Goal: Task Accomplishment & Management: Manage account settings

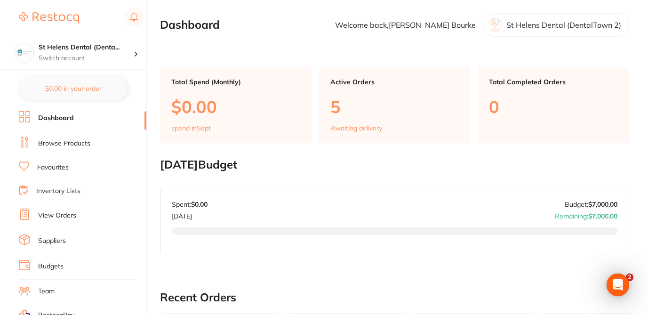
click at [67, 217] on link "View Orders" at bounding box center [57, 215] width 38 height 9
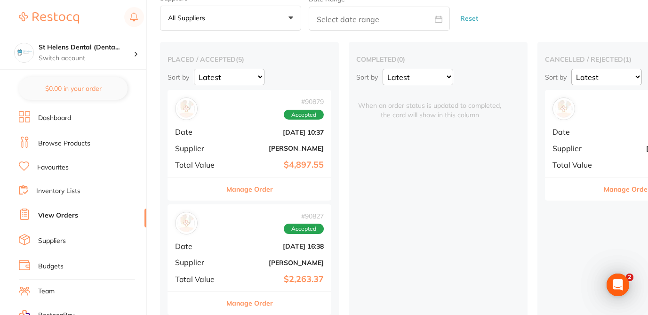
scroll to position [56, 0]
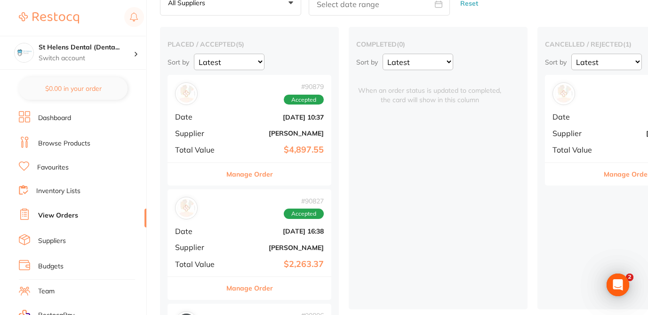
click at [564, 248] on div "cancelled / rejected ( 1 ) Sort by Latest Notification # 90805 Cancelled Date A…" at bounding box center [627, 168] width 179 height 282
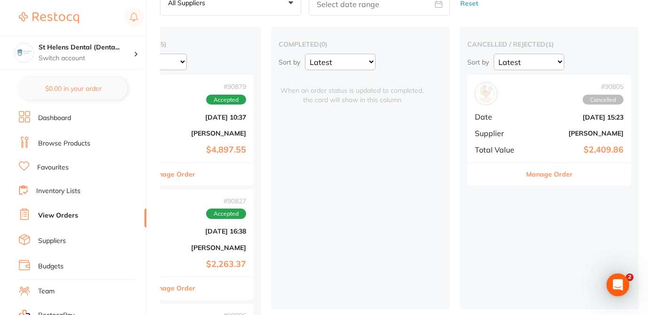
scroll to position [0, 78]
click at [552, 177] on button "Manage Order" at bounding box center [549, 174] width 47 height 23
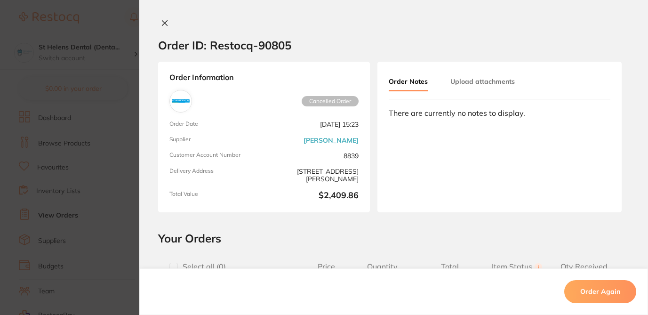
scroll to position [120, 0]
click at [353, 234] on h2 "Your Orders" at bounding box center [393, 238] width 471 height 14
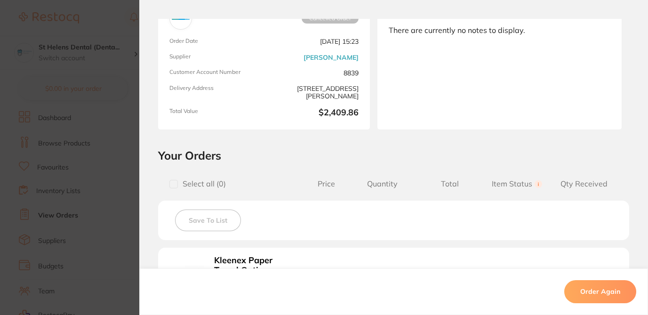
scroll to position [45, 0]
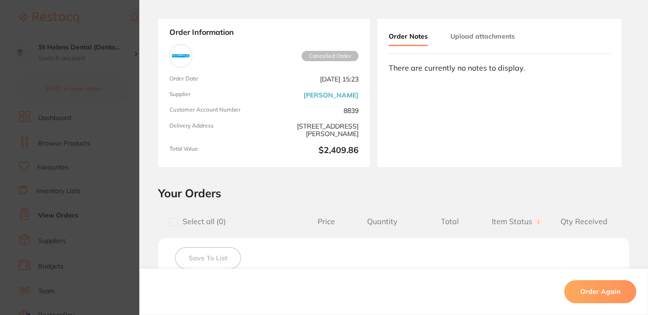
click at [523, 193] on h2 "Your Orders" at bounding box center [393, 193] width 471 height 14
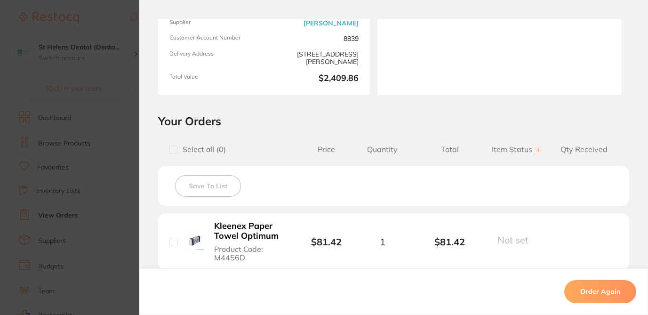
scroll to position [113, 0]
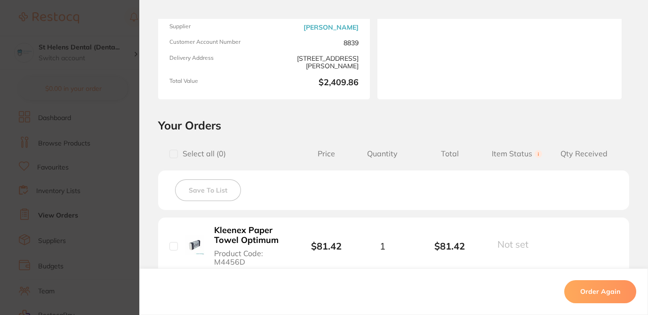
click at [361, 121] on h2 "Your Orders" at bounding box center [393, 125] width 471 height 14
click at [361, 119] on h2 "Your Orders" at bounding box center [393, 125] width 471 height 14
click at [365, 118] on h2 "Your Orders" at bounding box center [393, 125] width 471 height 14
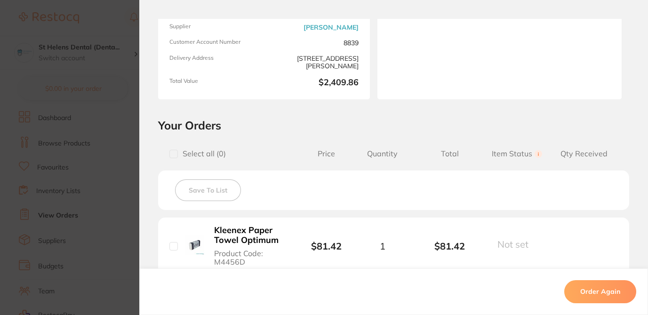
scroll to position [132, 0]
click at [344, 125] on h2 "Your Orders" at bounding box center [393, 125] width 471 height 14
click at [371, 122] on h2 "Your Orders" at bounding box center [393, 125] width 471 height 14
click at [348, 123] on h2 "Your Orders" at bounding box center [393, 125] width 471 height 14
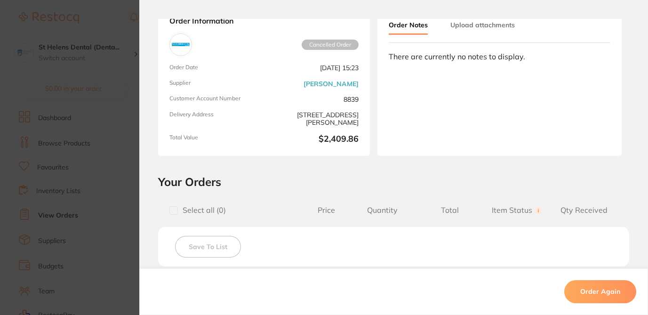
scroll to position [72, 0]
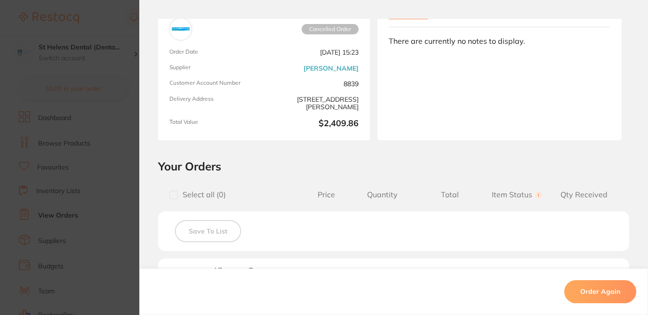
click at [378, 171] on h2 "Your Orders" at bounding box center [393, 166] width 471 height 14
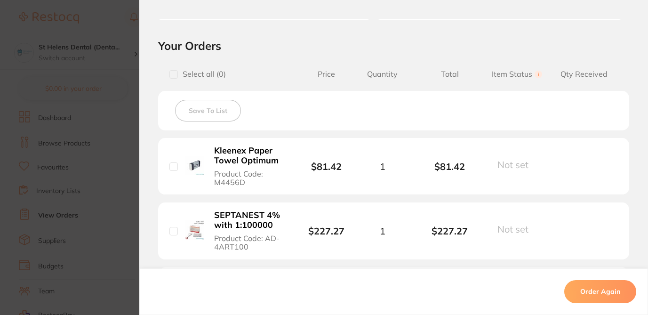
scroll to position [0, 0]
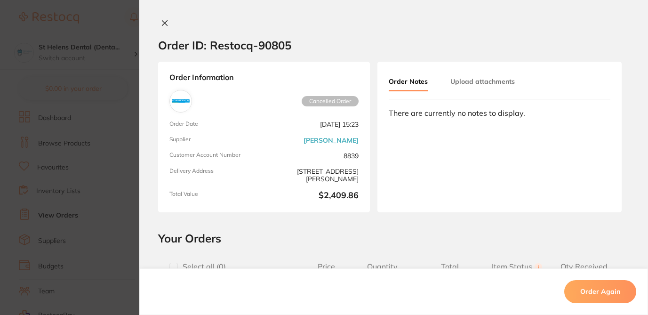
click at [318, 34] on section "Order ID: Restocq- 90805" at bounding box center [393, 45] width 509 height 33
click at [368, 34] on section "Order ID: Restocq- 90805" at bounding box center [393, 45] width 509 height 33
click at [391, 226] on div "Order ID: Restocq- 90805 Order Information Cancelled Order Order Date Aug 20 20…" at bounding box center [393, 167] width 509 height 296
drag, startPoint x: 293, startPoint y: 45, endPoint x: 259, endPoint y: 43, distance: 34.4
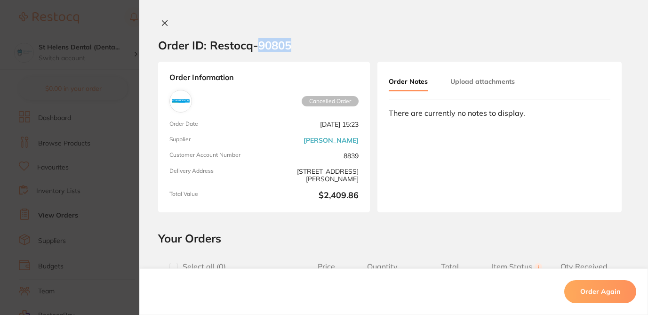
click at [259, 43] on section "Order ID: Restocq- 90805" at bounding box center [393, 45] width 509 height 33
copy h2 "90805"
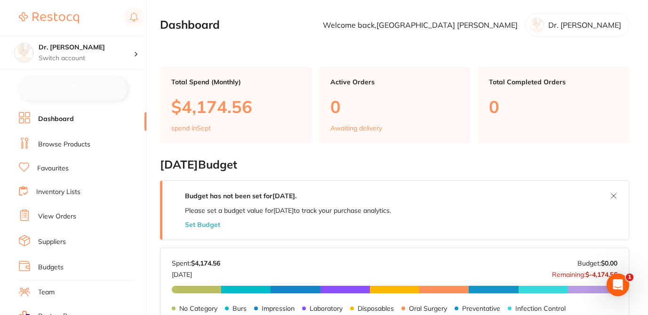
checkbox input "false"
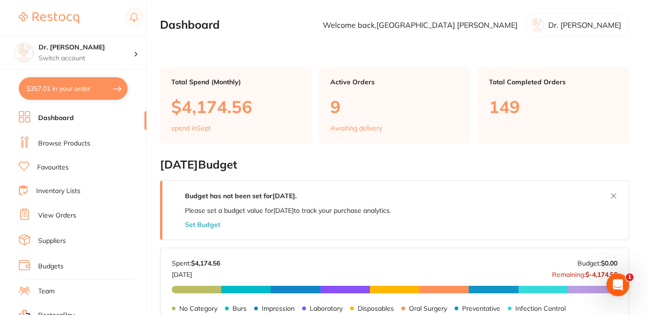
click at [75, 143] on link "Browse Products" at bounding box center [64, 143] width 52 height 9
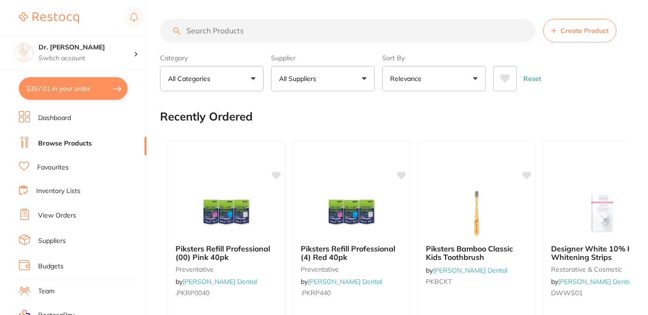
click at [192, 30] on input "search" at bounding box center [348, 31] width 376 height 24
paste input "DWWS01"
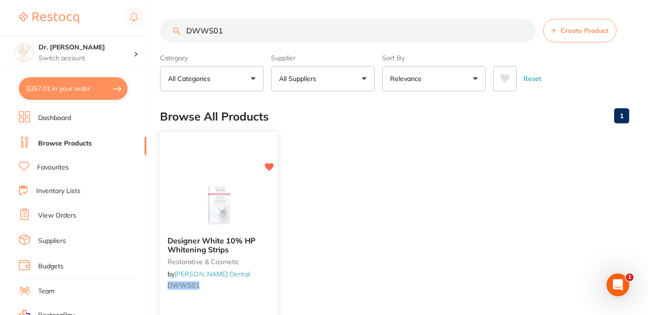
type input "DWWS01"
click at [269, 228] on div at bounding box center [219, 205] width 118 height 48
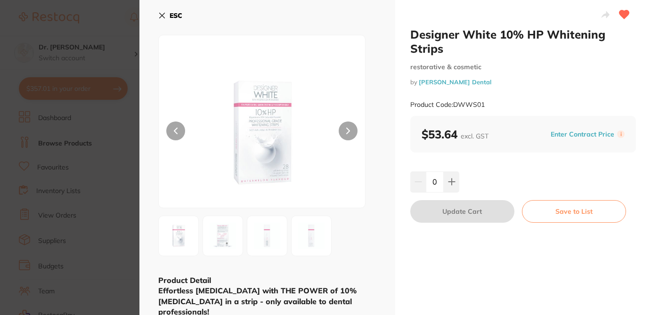
click at [120, 24] on section "Designer White 10% HP Whitening Strips restorative & cosmetic by Erskine Dental…" at bounding box center [325, 157] width 651 height 315
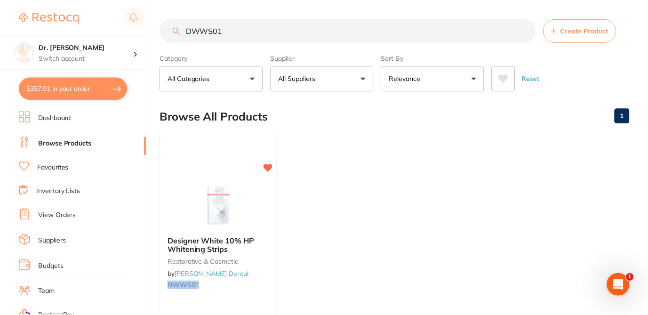
scroll to position [137, 0]
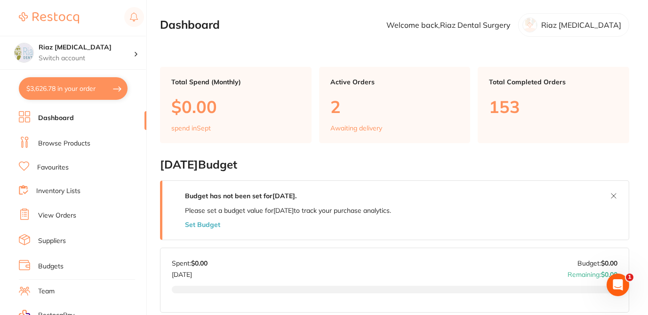
drag, startPoint x: 146, startPoint y: 151, endPoint x: 149, endPoint y: 209, distance: 58.0
click at [149, 209] on div "$3,626.78 Riaz Dental Surgery Switch account Riaz Dental Surgery $3,626.78 in y…" at bounding box center [324, 157] width 648 height 315
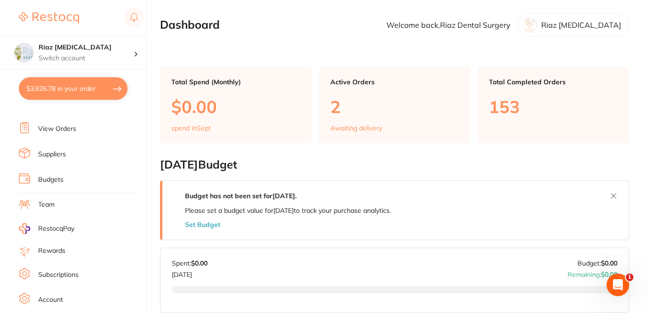
scroll to position [88, 0]
click at [72, 270] on link "Subscriptions" at bounding box center [58, 272] width 40 height 9
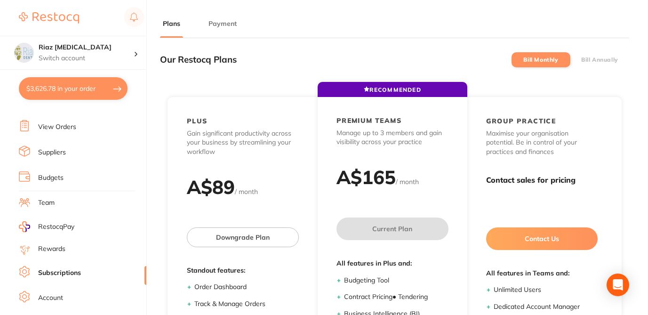
click at [221, 23] on button "Payment" at bounding box center [223, 23] width 34 height 9
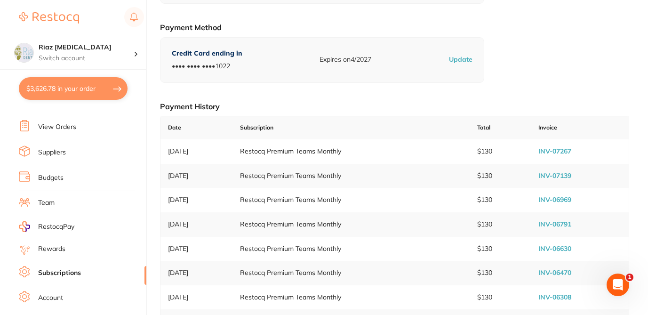
scroll to position [188, 0]
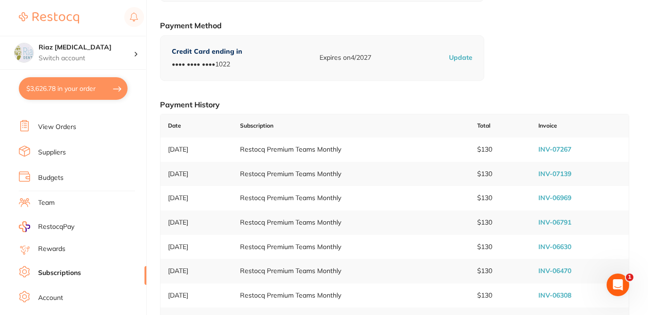
click at [567, 147] on link "INV-07267" at bounding box center [555, 149] width 33 height 8
checkbox input "true"
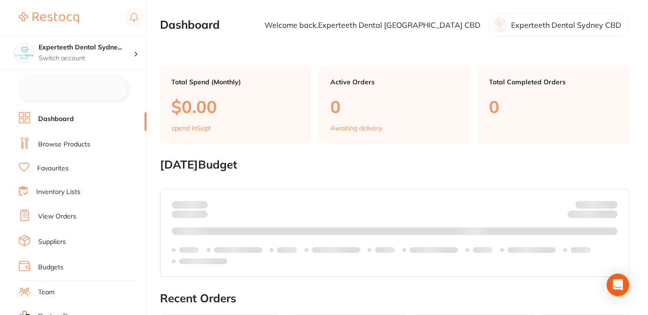
checkbox input "false"
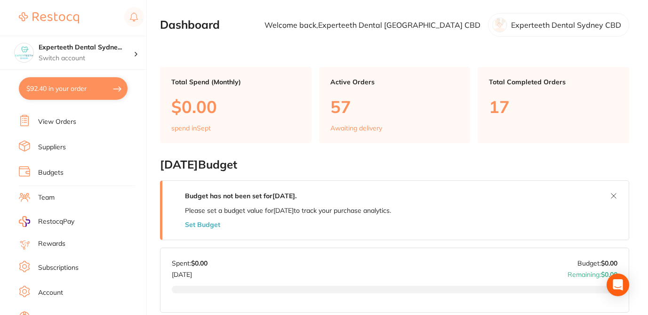
scroll to position [94, 0]
click at [71, 269] on link "Subscriptions" at bounding box center [58, 267] width 40 height 9
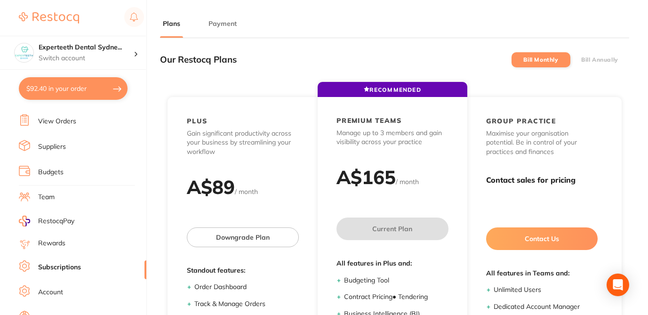
click at [225, 25] on button "Payment" at bounding box center [223, 23] width 34 height 9
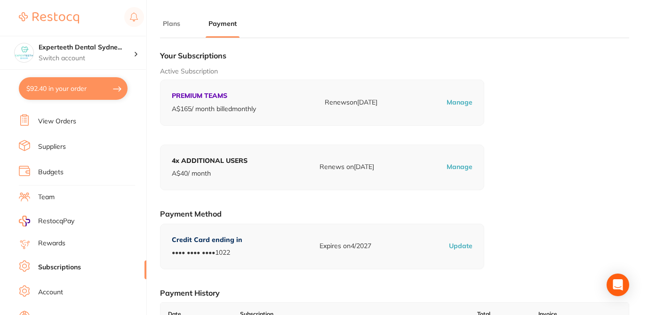
click at [532, 73] on p "Active Subscription" at bounding box center [394, 71] width 469 height 9
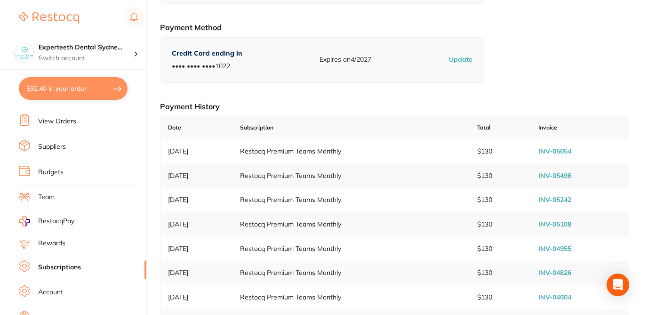
scroll to position [188, 0]
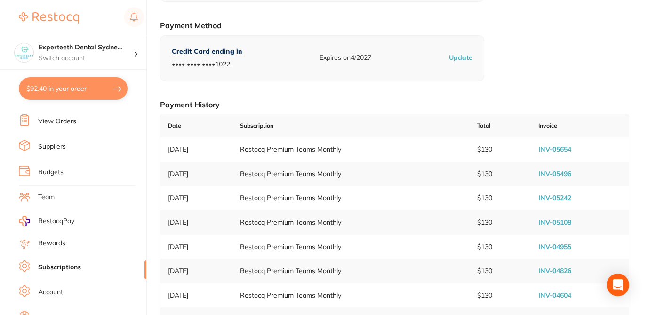
click at [550, 150] on link "INV-05654" at bounding box center [555, 149] width 33 height 8
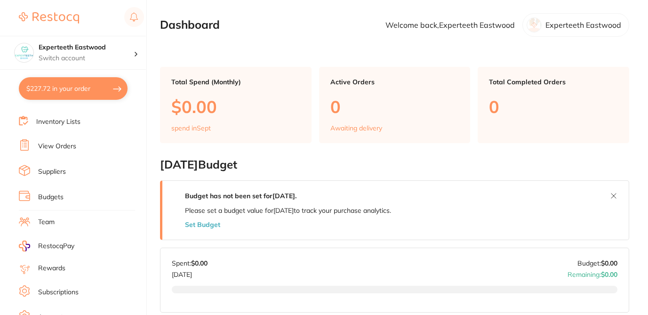
scroll to position [72, 0]
click at [64, 289] on link "Subscriptions" at bounding box center [58, 289] width 40 height 9
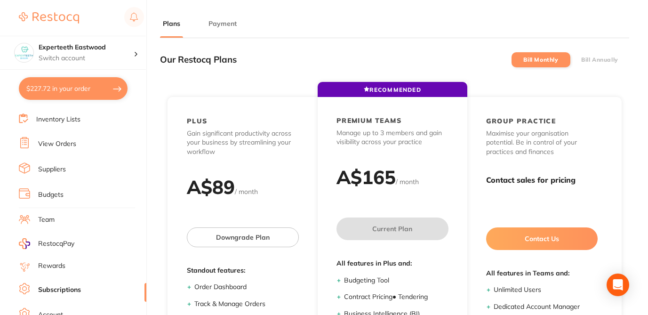
click at [227, 22] on button "Payment" at bounding box center [223, 23] width 34 height 9
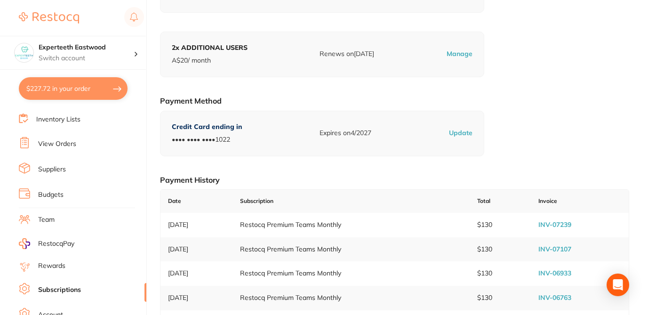
scroll to position [132, 0]
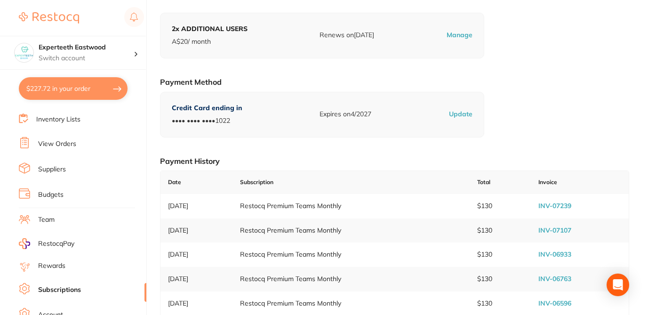
click at [565, 203] on link "INV-07239" at bounding box center [555, 205] width 33 height 8
checkbox input "true"
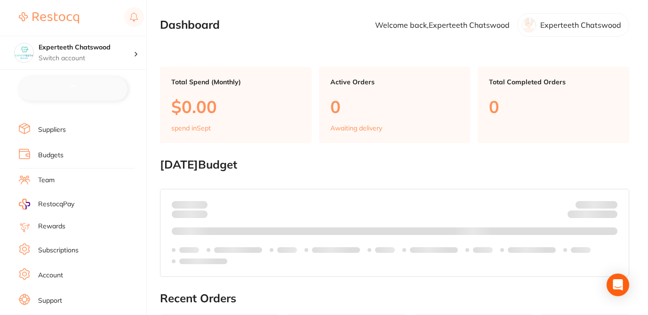
scroll to position [126, 0]
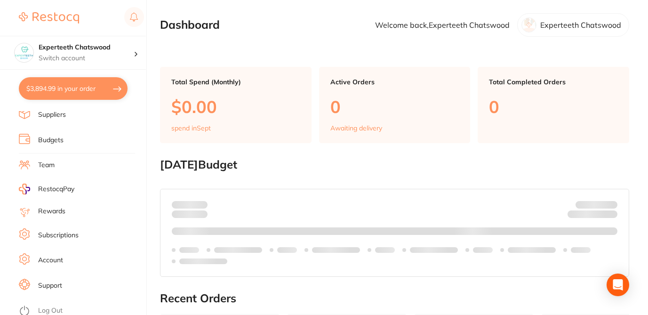
click at [73, 237] on link "Subscriptions" at bounding box center [58, 235] width 40 height 9
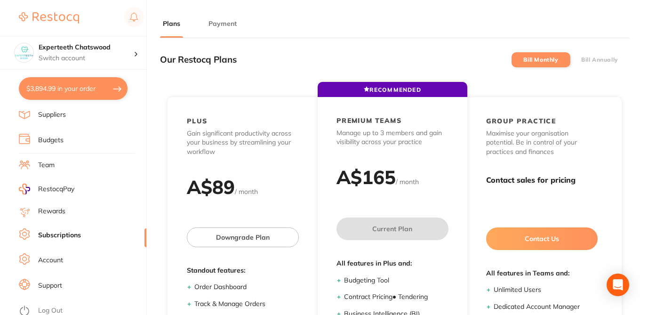
click at [220, 27] on button "Payment" at bounding box center [223, 23] width 34 height 9
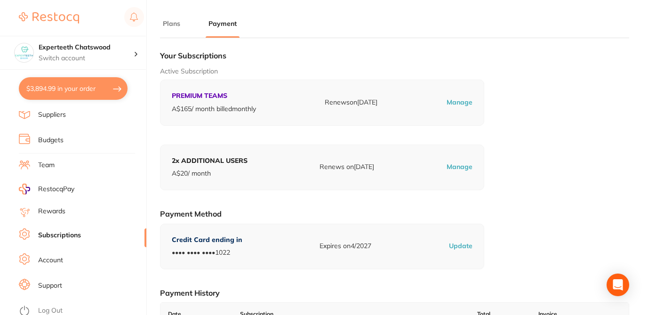
click at [504, 86] on div "Active Subscription PREMIUM TEAMS A$ 165 / month billed monthly Renews on [DATE…" at bounding box center [394, 96] width 469 height 59
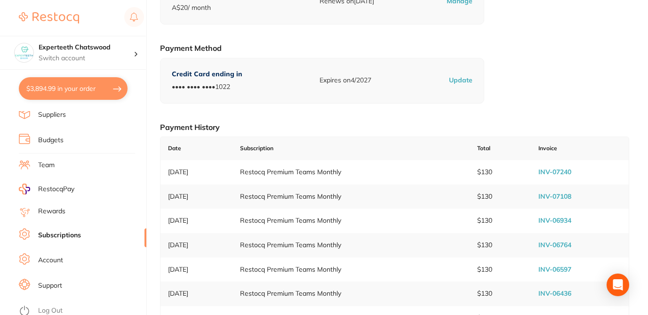
scroll to position [169, 0]
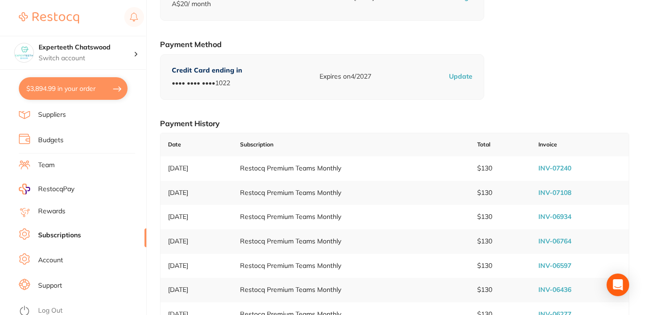
click at [556, 169] on link "INV-07240" at bounding box center [555, 168] width 33 height 8
checkbox input "true"
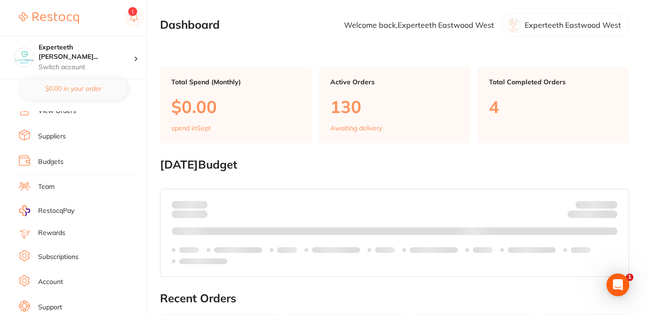
scroll to position [113, 0]
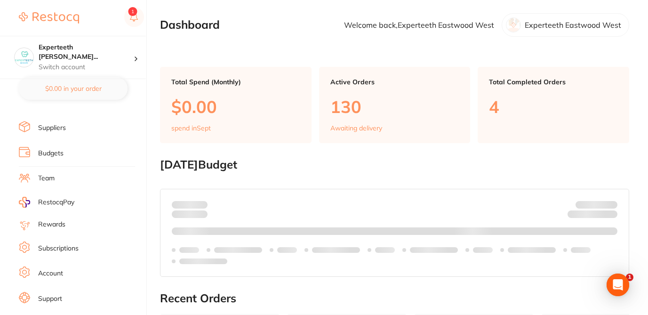
click at [78, 248] on link "Subscriptions" at bounding box center [58, 248] width 40 height 9
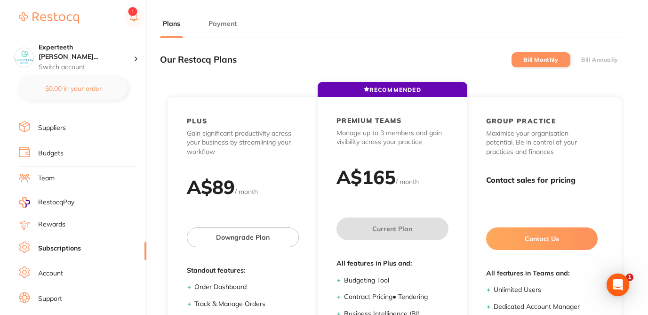
click at [225, 27] on button "Payment" at bounding box center [223, 23] width 34 height 9
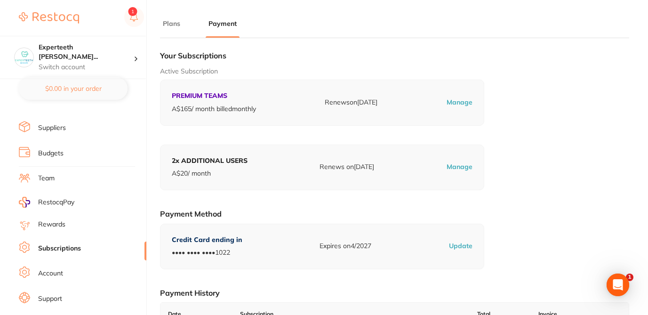
click at [344, 51] on h1 "Your Subscriptions" at bounding box center [394, 55] width 469 height 9
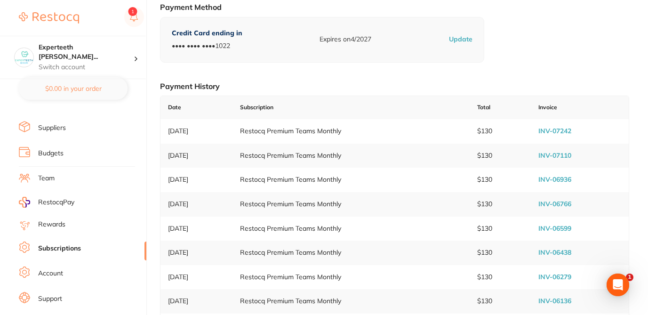
scroll to position [207, 0]
click at [551, 133] on link "INV-07242" at bounding box center [555, 130] width 33 height 8
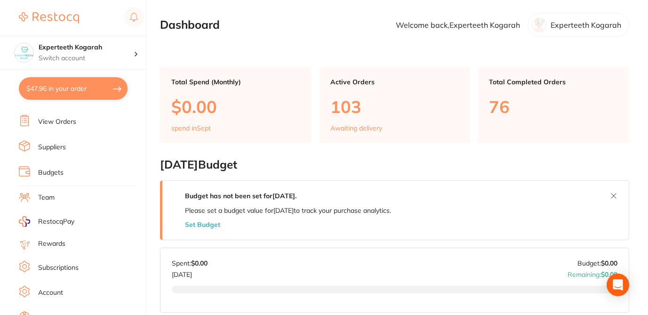
scroll to position [94, 0]
click at [72, 263] on link "Subscriptions" at bounding box center [58, 267] width 40 height 9
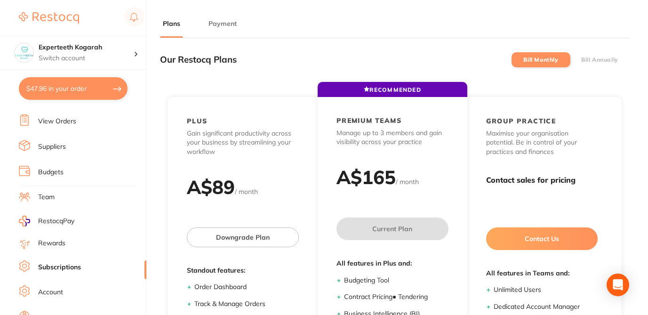
click at [231, 22] on button "Payment" at bounding box center [223, 23] width 34 height 9
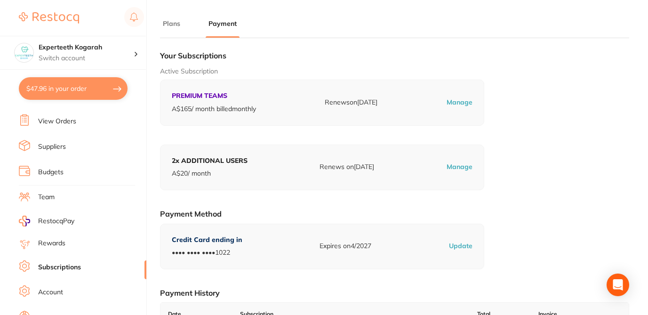
click at [508, 82] on div "Active Subscription PREMIUM TEAMS A$ 165 / month billed monthly Renews on [DATE…" at bounding box center [394, 96] width 469 height 59
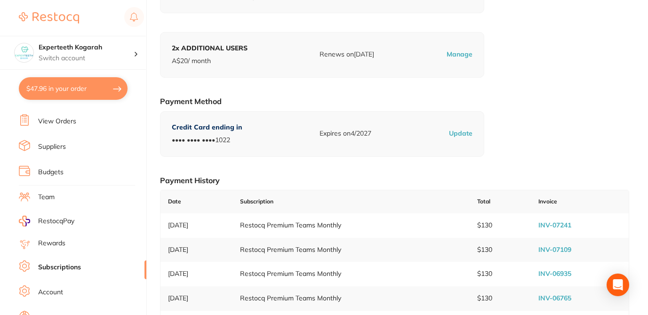
scroll to position [113, 0]
click at [552, 225] on link "INV-07241" at bounding box center [555, 224] width 33 height 8
checkbox input "true"
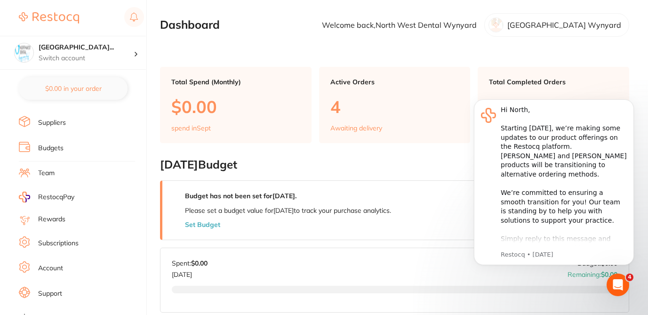
scroll to position [130, 0]
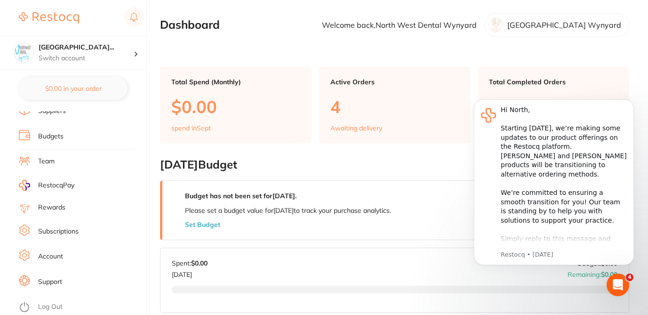
click at [76, 228] on link "Subscriptions" at bounding box center [58, 231] width 40 height 9
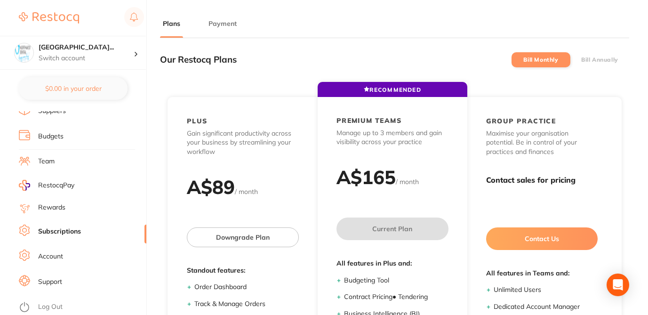
click at [230, 24] on button "Payment" at bounding box center [223, 23] width 34 height 9
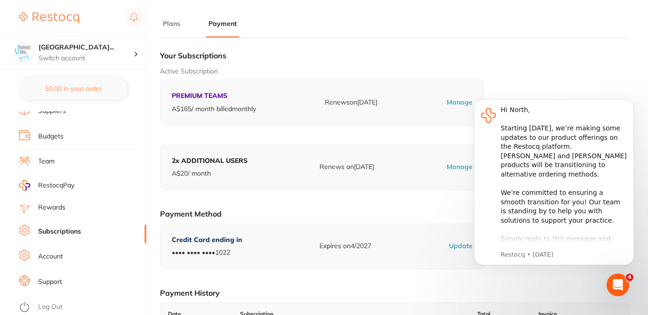
click at [365, 56] on h1 "Your Subscriptions" at bounding box center [394, 55] width 469 height 9
click at [634, 103] on button "Dismiss notification" at bounding box center [631, 102] width 12 height 12
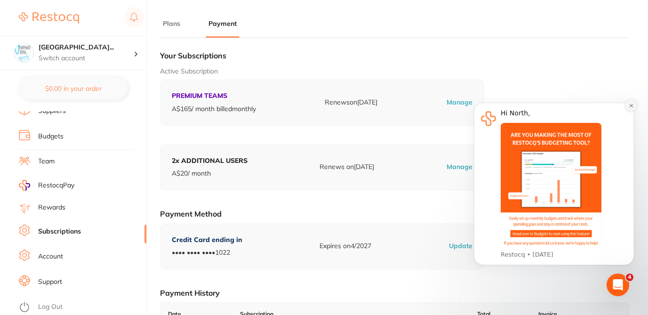
click at [629, 106] on icon "Dismiss notification" at bounding box center [631, 105] width 5 height 5
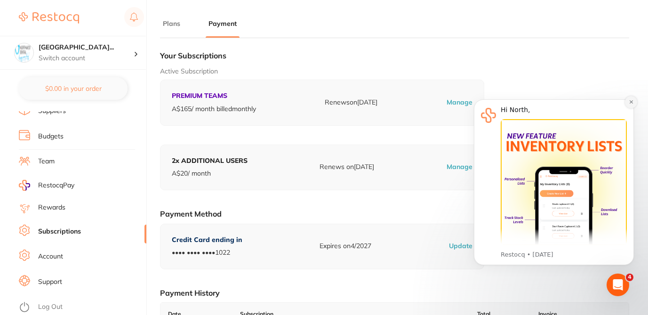
click at [630, 103] on icon "Dismiss notification" at bounding box center [630, 101] width 3 height 3
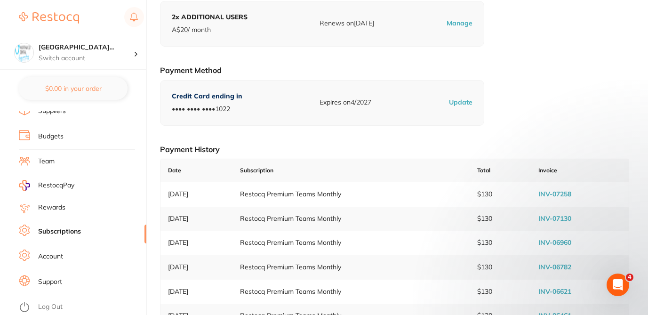
scroll to position [151, 0]
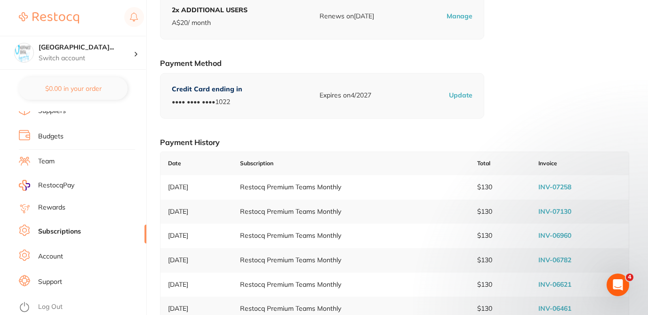
click at [559, 187] on link "INV-07258" at bounding box center [555, 187] width 33 height 8
drag, startPoint x: 38, startPoint y: 46, endPoint x: 132, endPoint y: 49, distance: 94.7
click at [132, 49] on div "[GEOGRAPHIC_DATA]... Switch account" at bounding box center [73, 53] width 146 height 34
copy h4 "[GEOGRAPHIC_DATA]..."
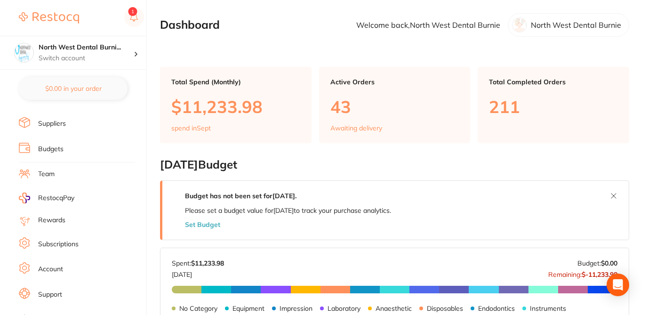
scroll to position [121, 0]
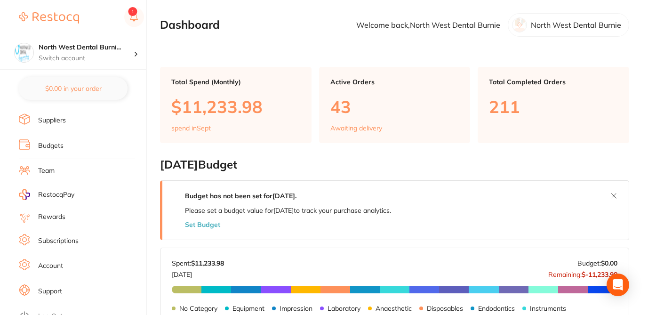
click at [75, 241] on link "Subscriptions" at bounding box center [58, 240] width 40 height 9
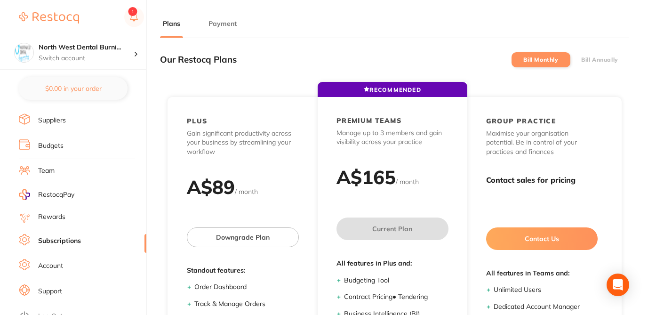
click at [222, 24] on button "Payment" at bounding box center [223, 23] width 34 height 9
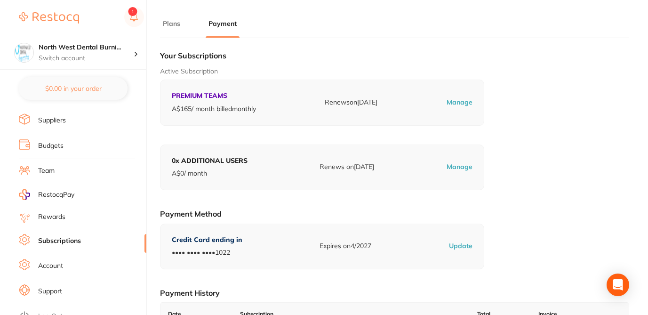
click at [510, 95] on div "Active Subscription PREMIUM TEAMS A$ 165 / month billed monthly Renews on Sep 2…" at bounding box center [394, 96] width 469 height 59
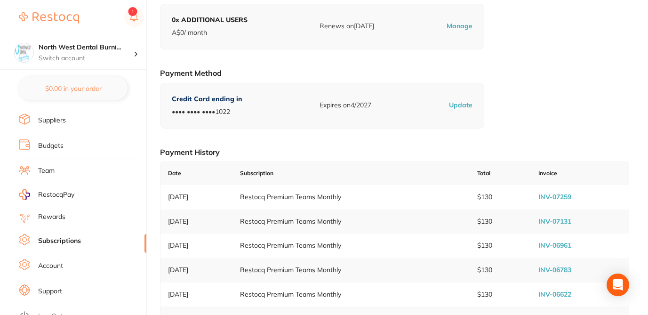
scroll to position [151, 0]
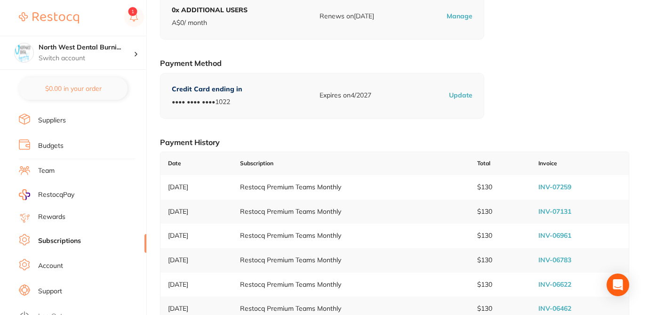
click at [564, 187] on link "INV-07259" at bounding box center [555, 187] width 33 height 8
